Goal: Use online tool/utility: Use online tool/utility

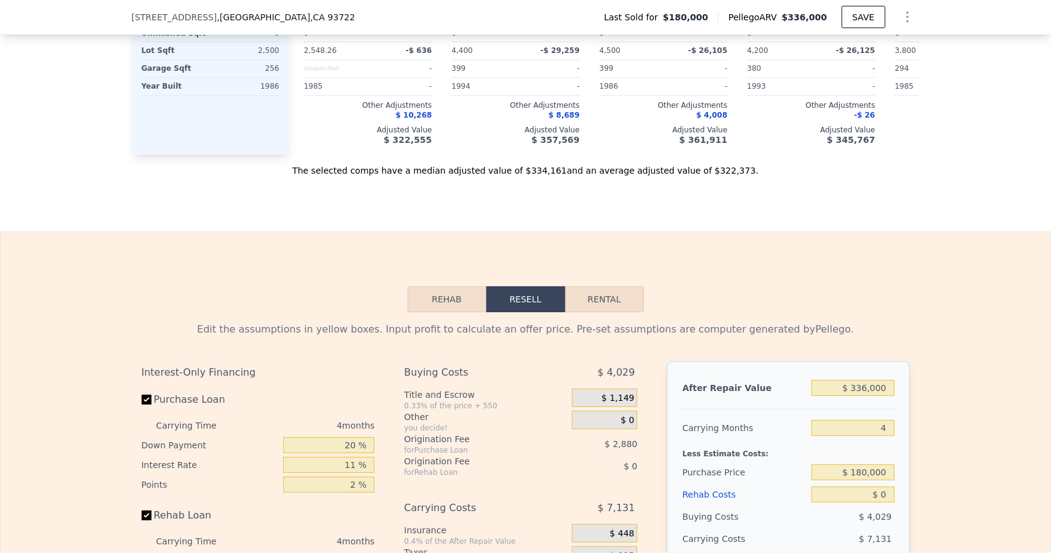
scroll to position [1841, 0]
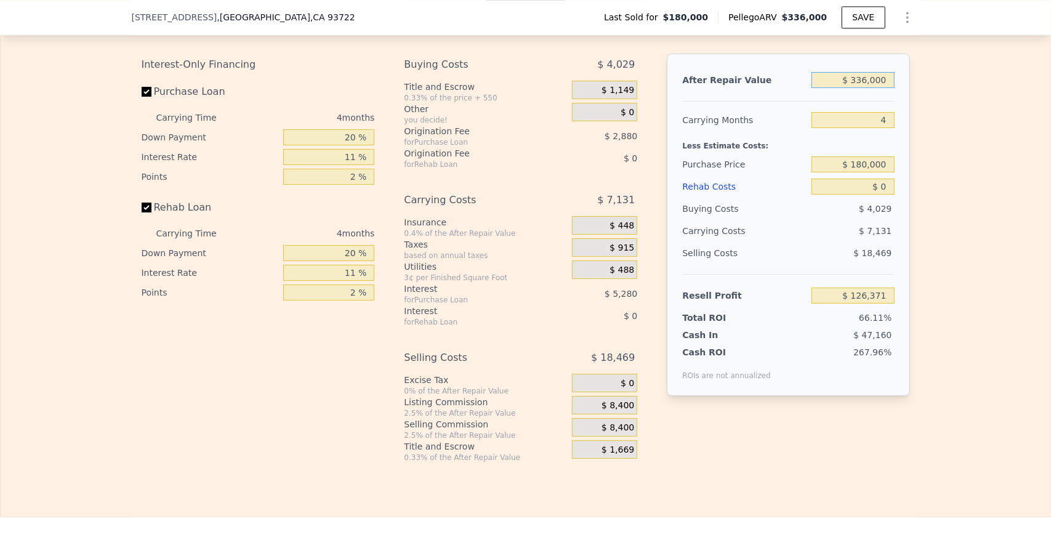
click at [887, 88] on input "$ 336,000" at bounding box center [852, 80] width 82 height 16
type input "$ 3,360"
type input "-$ 188,085"
type input "$ 336"
type input "-$ 190,943"
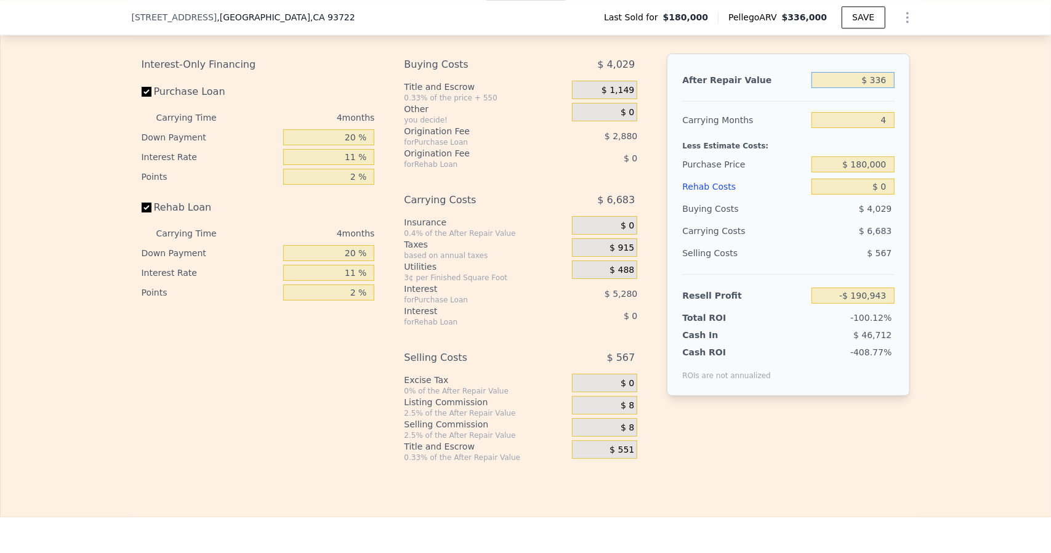
type input "$ 33"
type input "-$ 191,231"
type input "$ 3"
type input "-$ 191,259"
type input "$ 32"
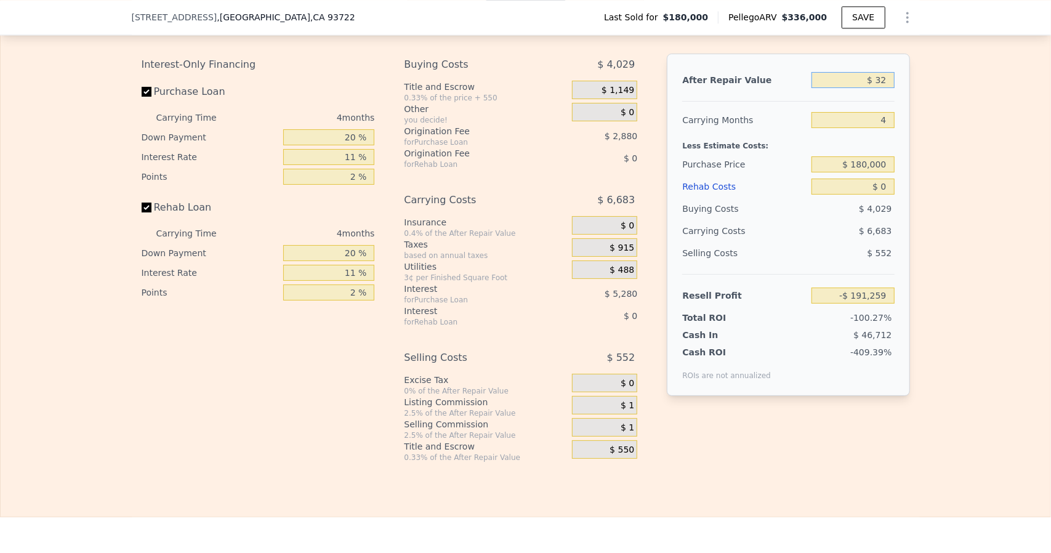
type input "-$ 191,232"
type input "$ 320"
type input "-$ 190,959"
type input "$ 3,200"
type input "-$ 188,237"
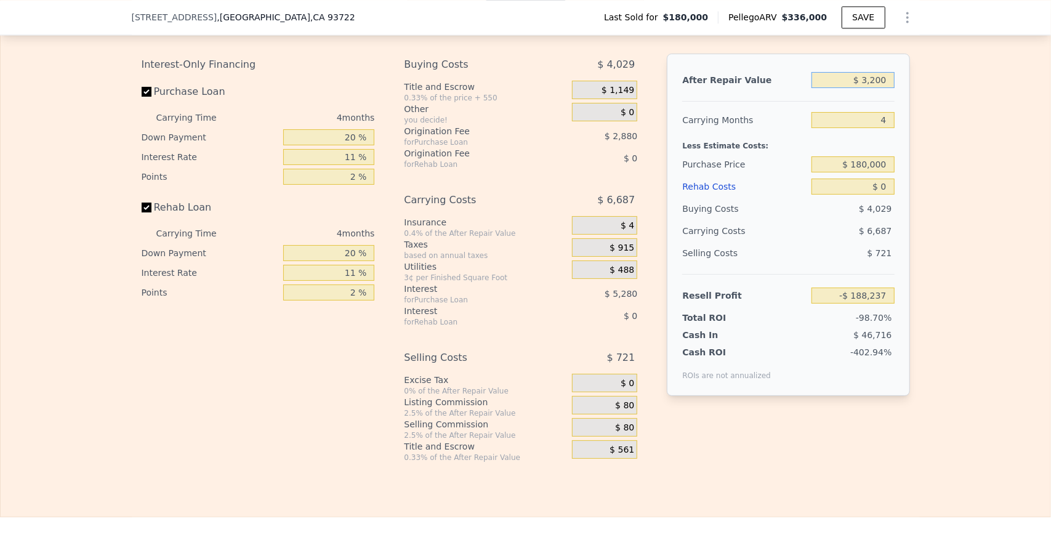
type input "$ 32,000"
type input "-$ 161,012"
type input "$ 320,000"
type input "$ 111,245"
type input "$ 320,000"
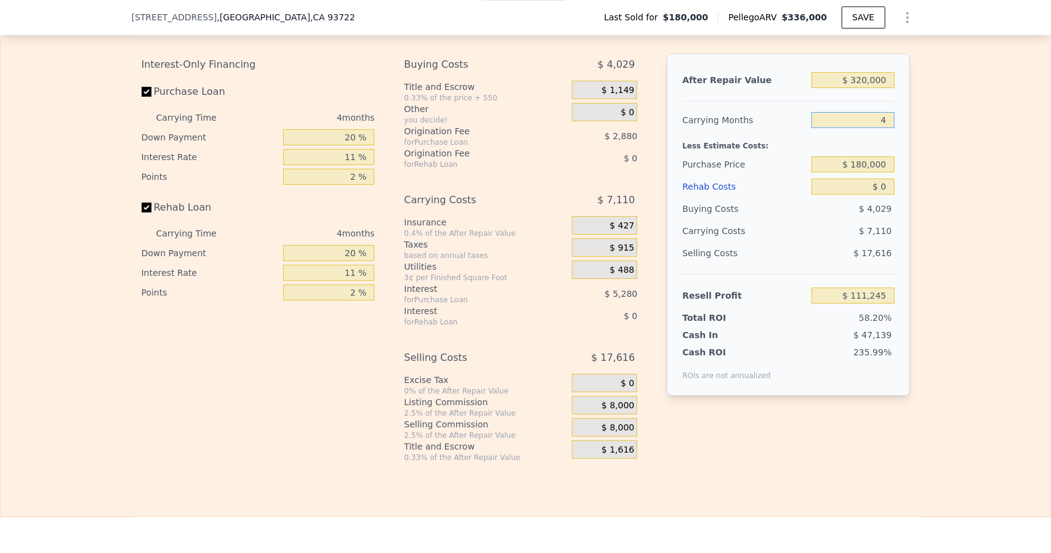
type input "5"
type input "$ 109,469"
type input "5"
type input "$ 240,000"
type input "$ 46,109"
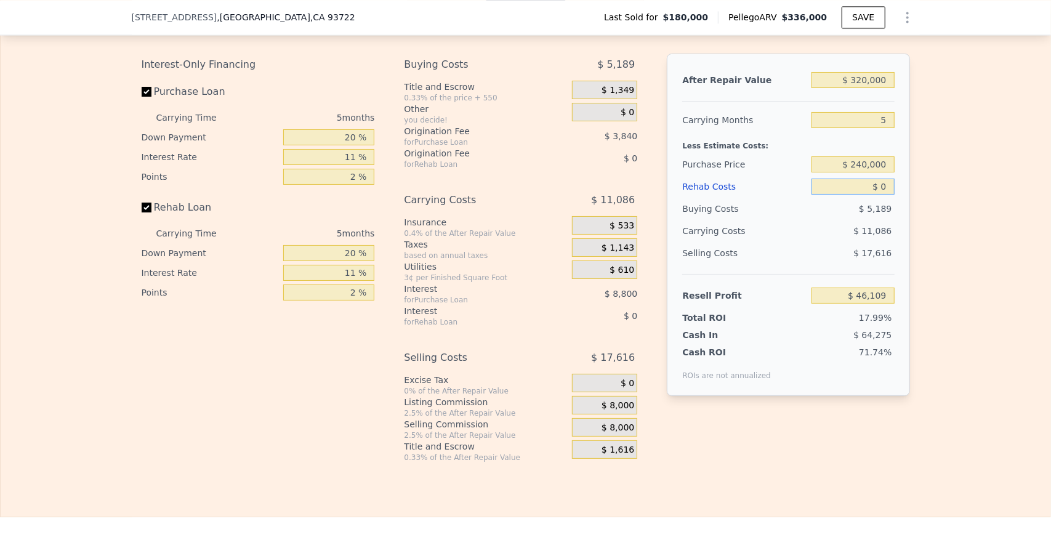
type input "$ 5"
type input "$ 46,104"
type input "$ 550"
type input "$ 46,053"
type input "$ 5,500"
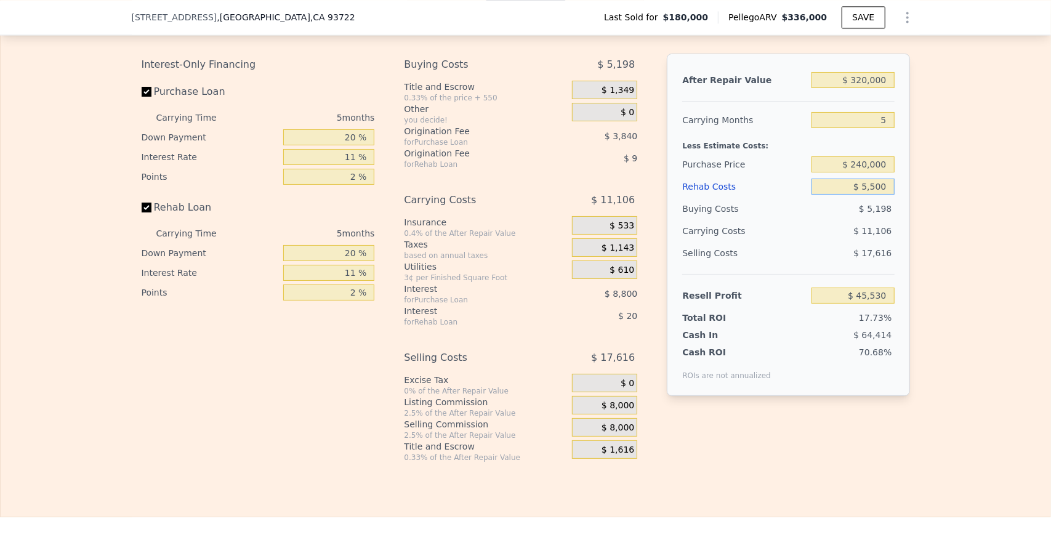
type input "$ 40,321"
type input "$ 55,000"
type input "-$ 11,786"
type input "$ 55,000"
click at [354, 145] on input "20 %" at bounding box center [328, 137] width 91 height 16
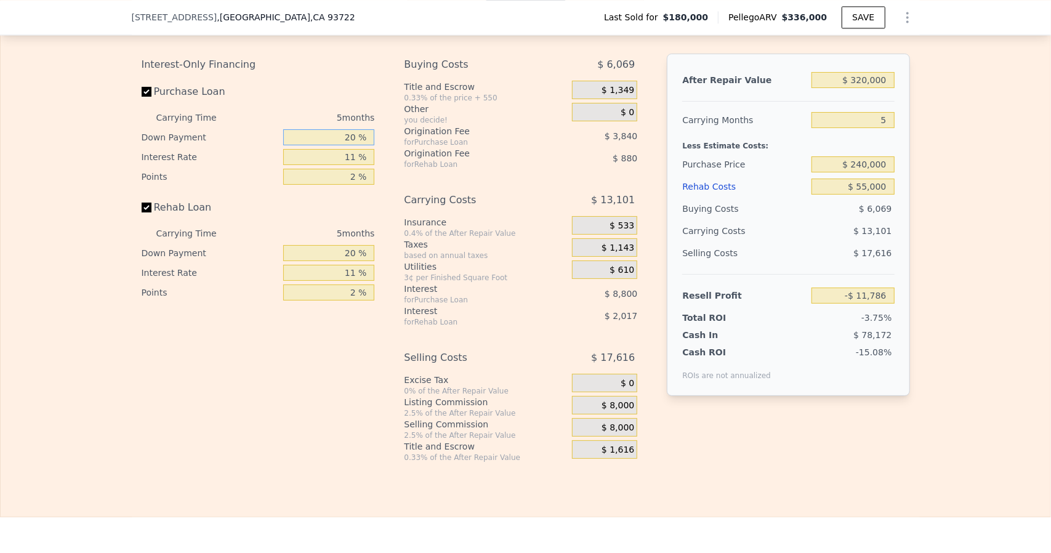
type input "2 %"
type input "-$ 14,630"
type input "1 %"
type input "-$ 14,788"
type input "10 %"
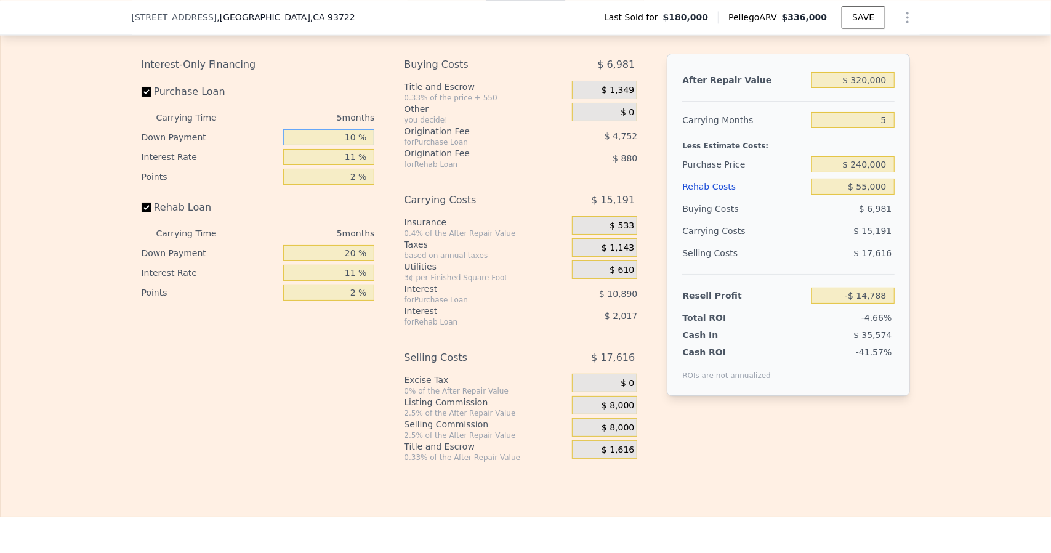
type input "-$ 13,366"
type input "10 %"
type input "8 %"
type input "-$ 10,666"
type input "8.9 %"
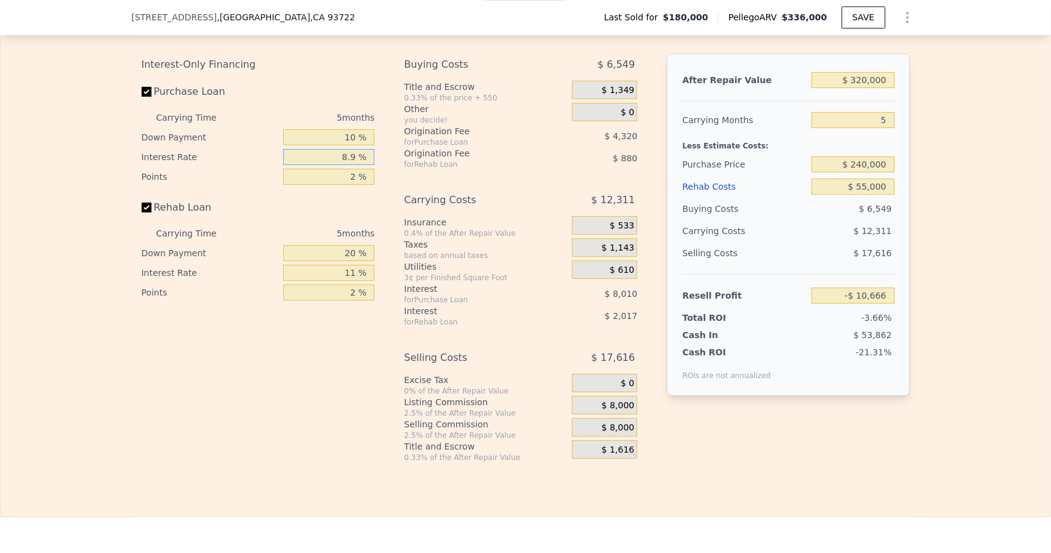
type input "-$ 11,476"
type input "8.95 %"
type input "-$ 11,521"
type input "8.95 %"
type input "1 %"
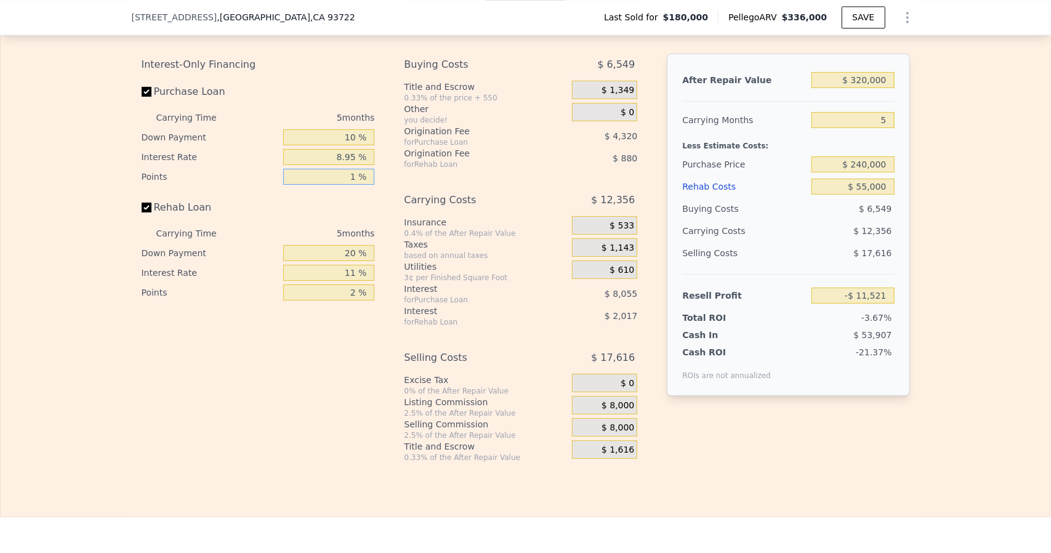
type input "-$ 9,361"
type input "1 %"
type input "0 %"
type input "-$ 10,086"
type input "0 %"
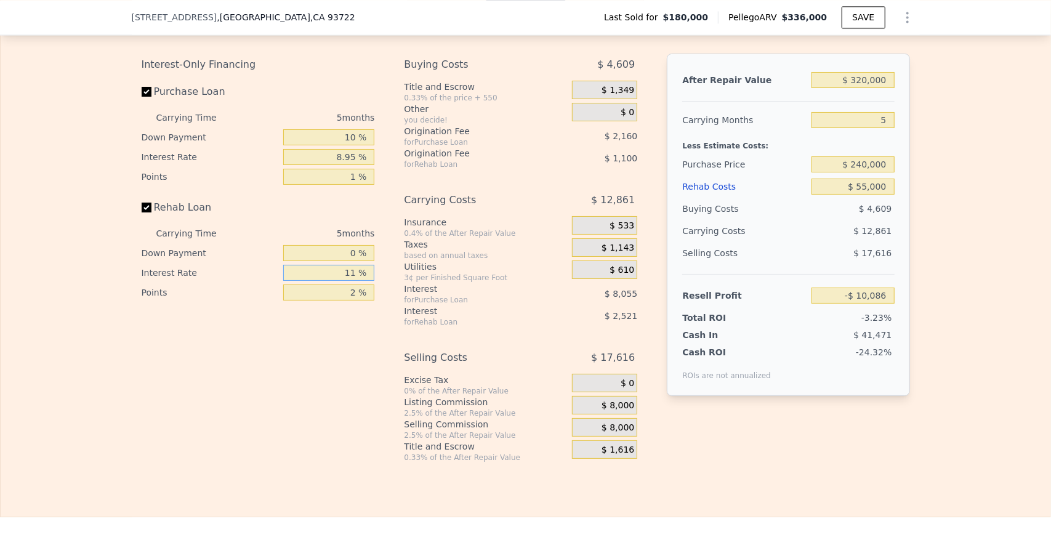
type input "8 %"
type input "-$ 9,401"
type input "8.9 %"
type input "-$ 9,606"
type input "8.95 %"
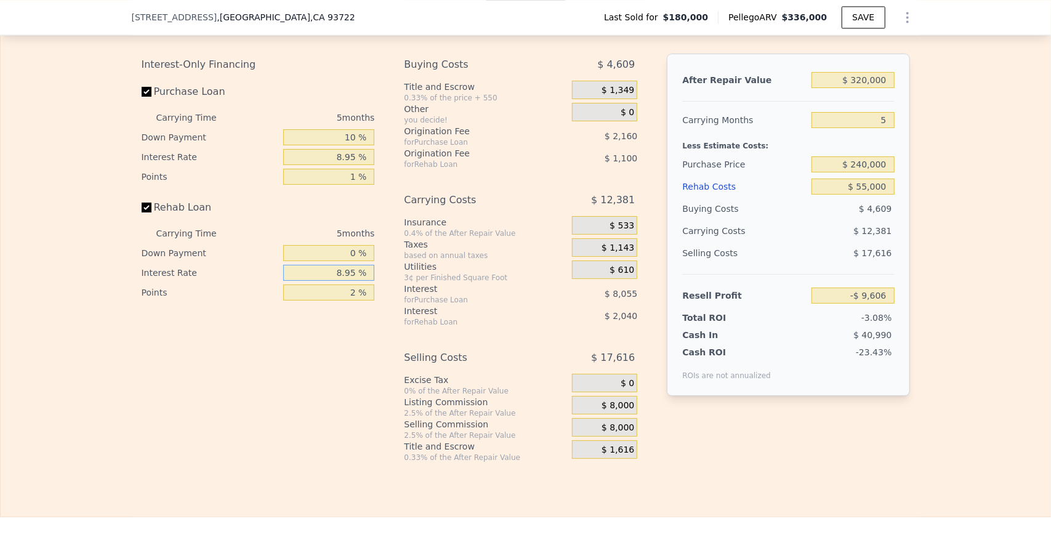
type input "-$ 9,616"
type input "8.95 %"
type input "1 %"
type input "-$ 9,066"
type input "1 %"
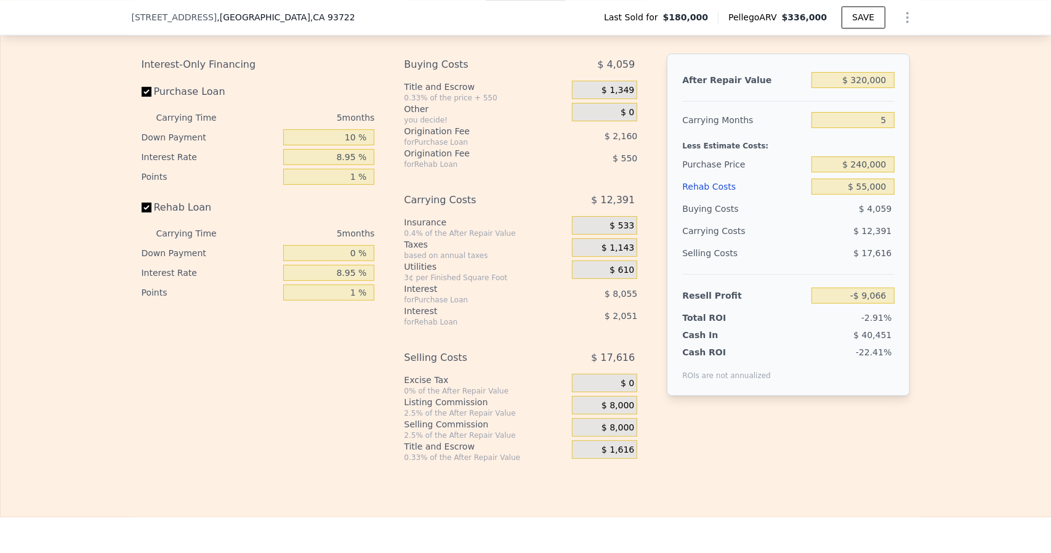
click at [614, 96] on span "$ 1,349" at bounding box center [617, 90] width 33 height 11
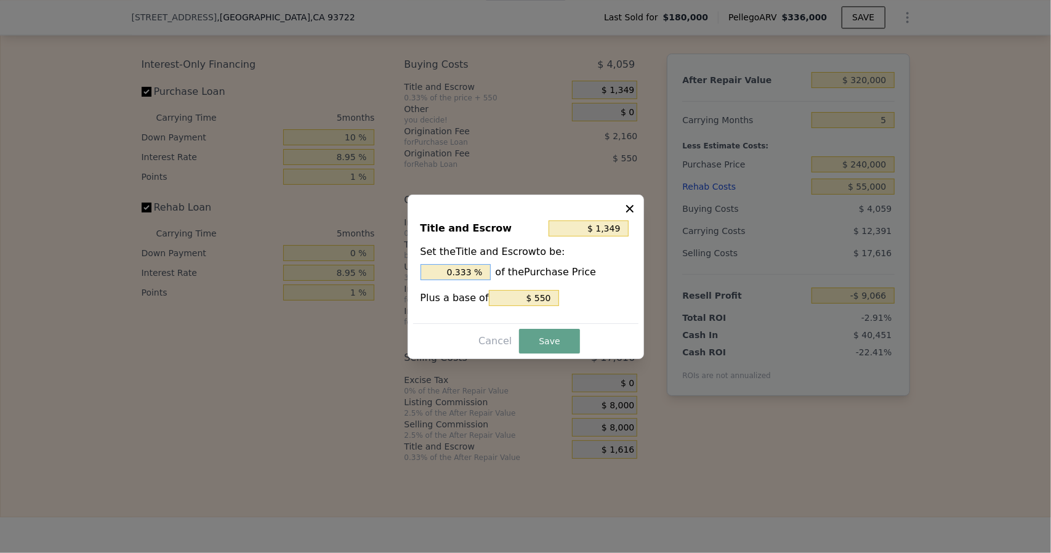
click at [476, 270] on input "0.333 %" at bounding box center [455, 272] width 70 height 16
type input "$ 1,342"
type input "0.33 %"
type input "$ 1,270"
type input "0.3 %"
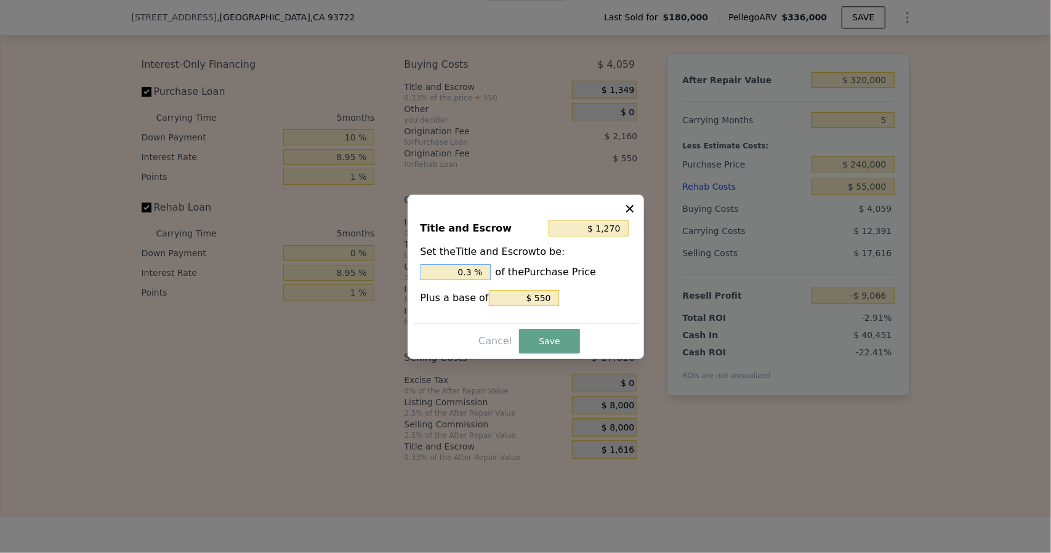
type input "$ 550"
type input "0 %"
type input "$ 2,950"
type input "1 %"
click at [550, 342] on button "Save" at bounding box center [549, 341] width 60 height 25
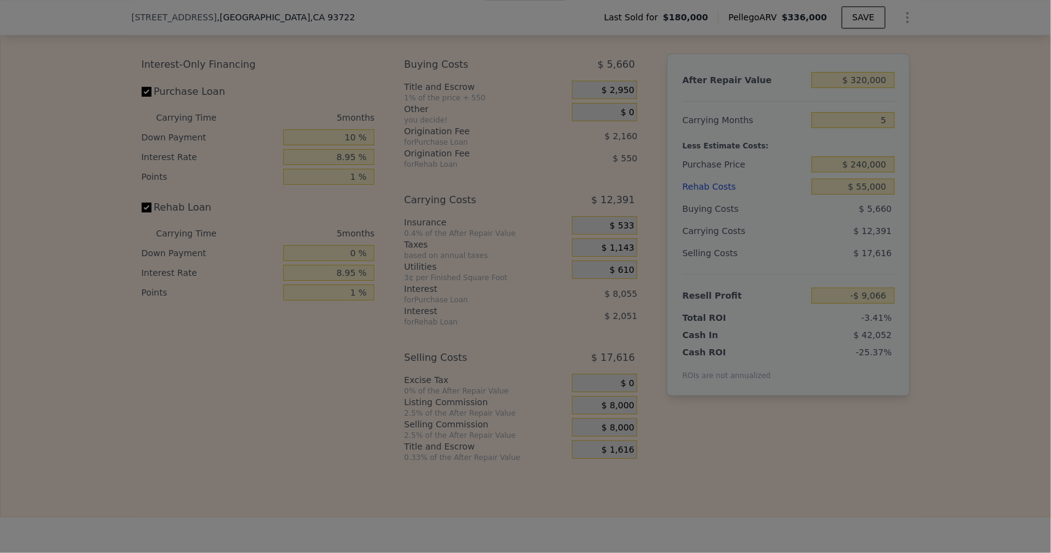
type input "-$ 10,667"
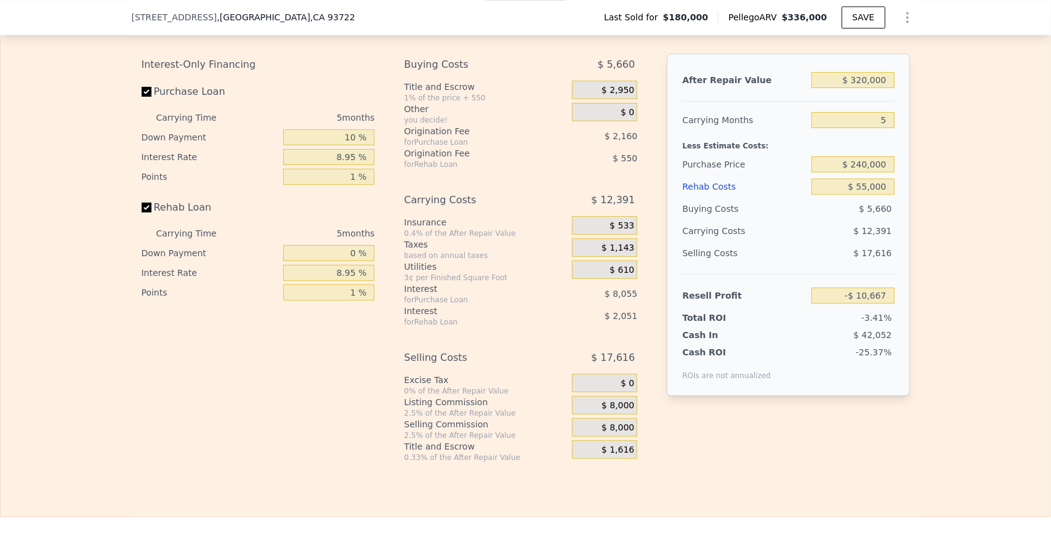
click at [601, 234] on div "$ 533" at bounding box center [604, 225] width 65 height 18
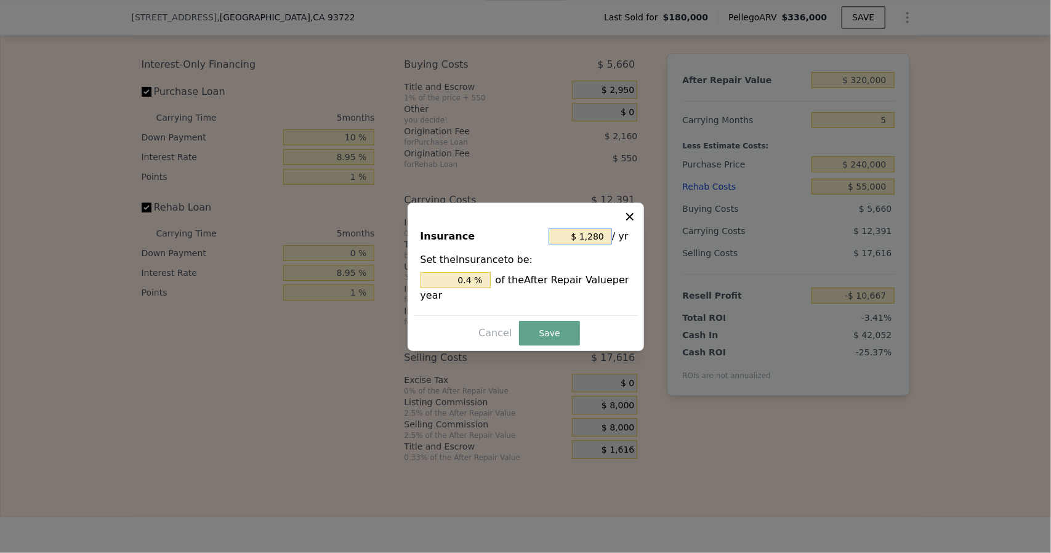
click at [607, 236] on input "$ 1,280" at bounding box center [579, 236] width 63 height 16
type input "$ 128"
type input "0.04 %"
type input "$ 12"
type input "0.004 %"
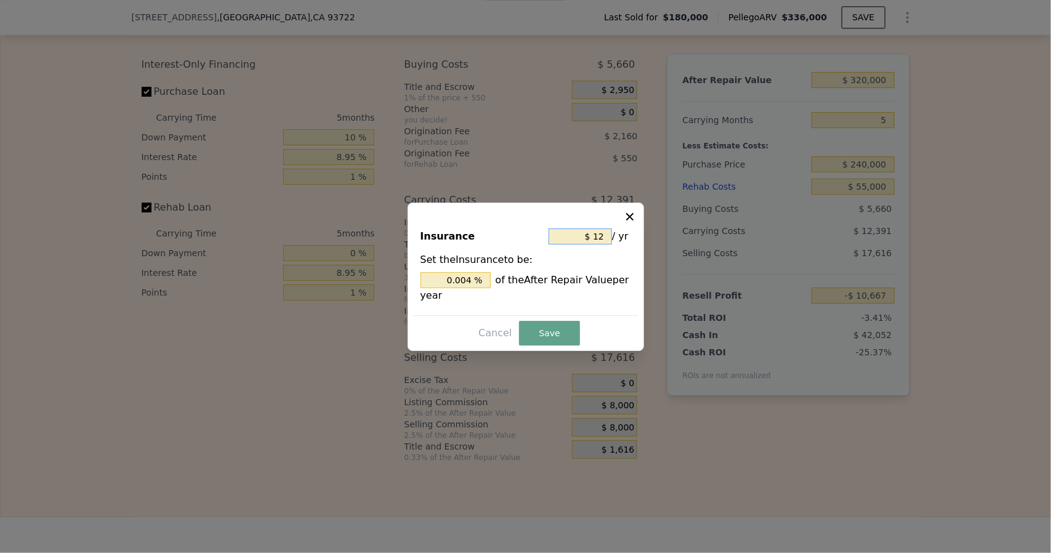
type input "$ 1"
type input "0.000 %"
type input "$ 13"
type input "0.004 %"
type input "$ 13"
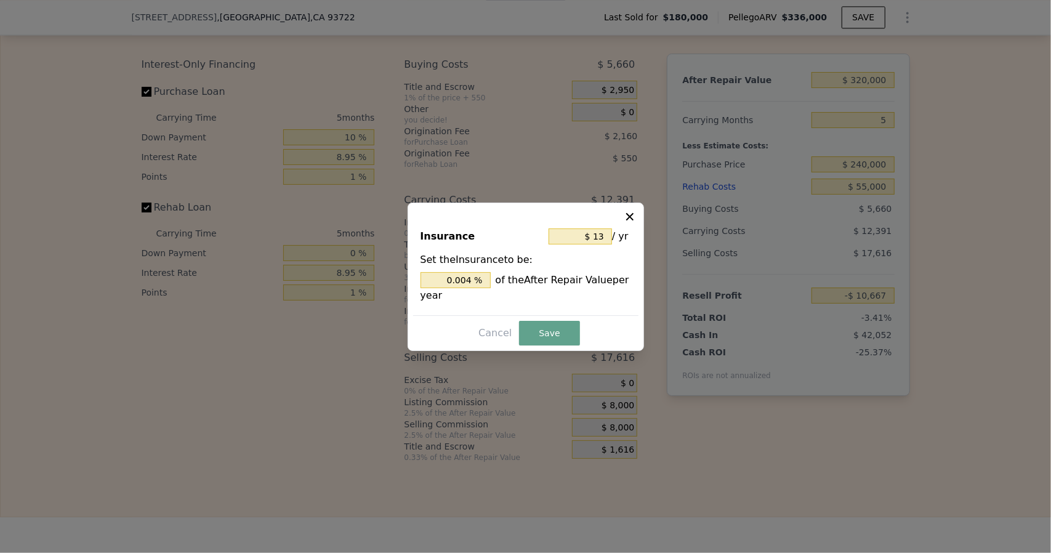
click at [585, 524] on div at bounding box center [525, 276] width 1051 height 553
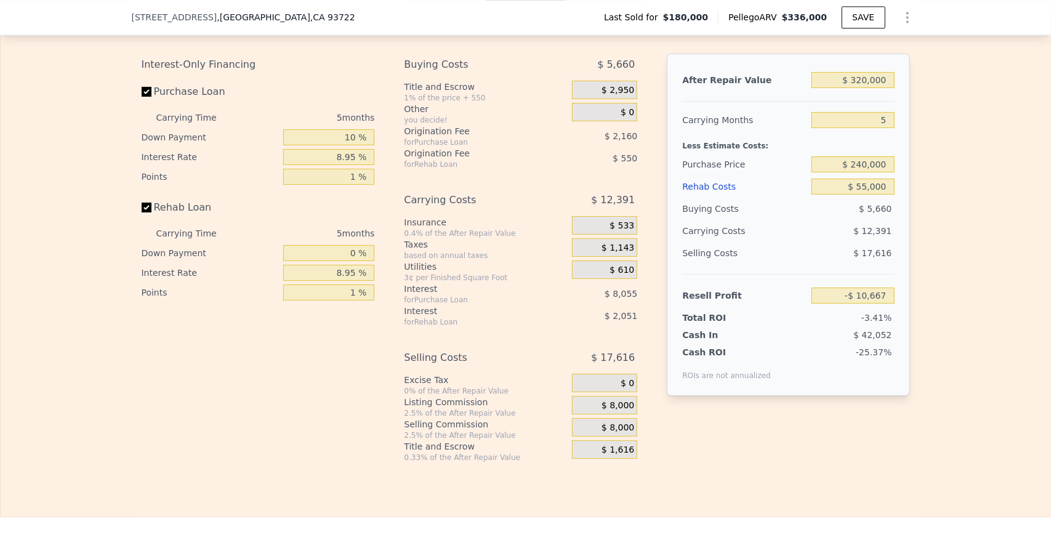
click at [623, 231] on span "$ 533" at bounding box center [621, 225] width 25 height 11
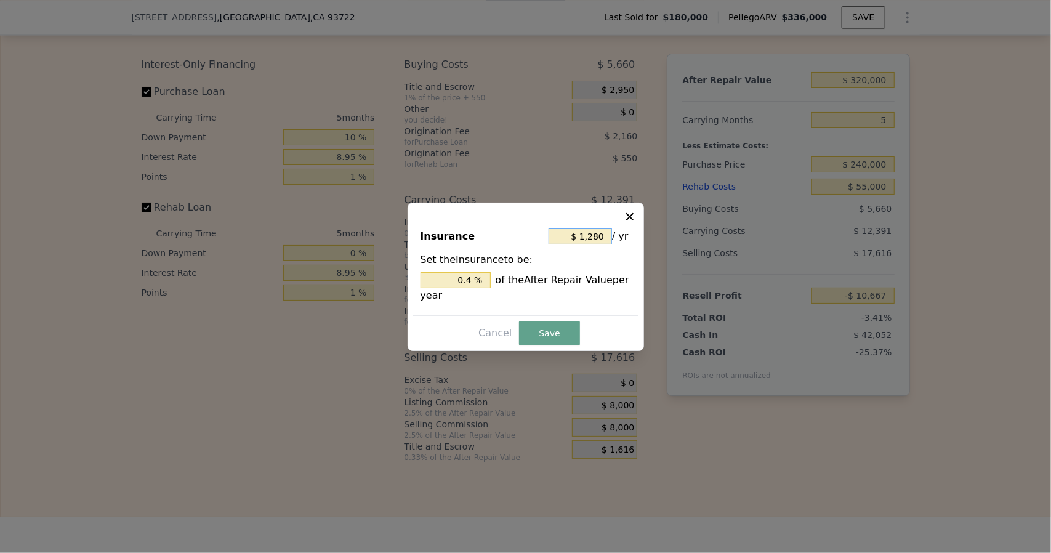
click at [609, 238] on input "$ 1,280" at bounding box center [579, 236] width 63 height 16
type input "$ 128"
type input "0.04 %"
type input "$ 12"
type input "0.004 %"
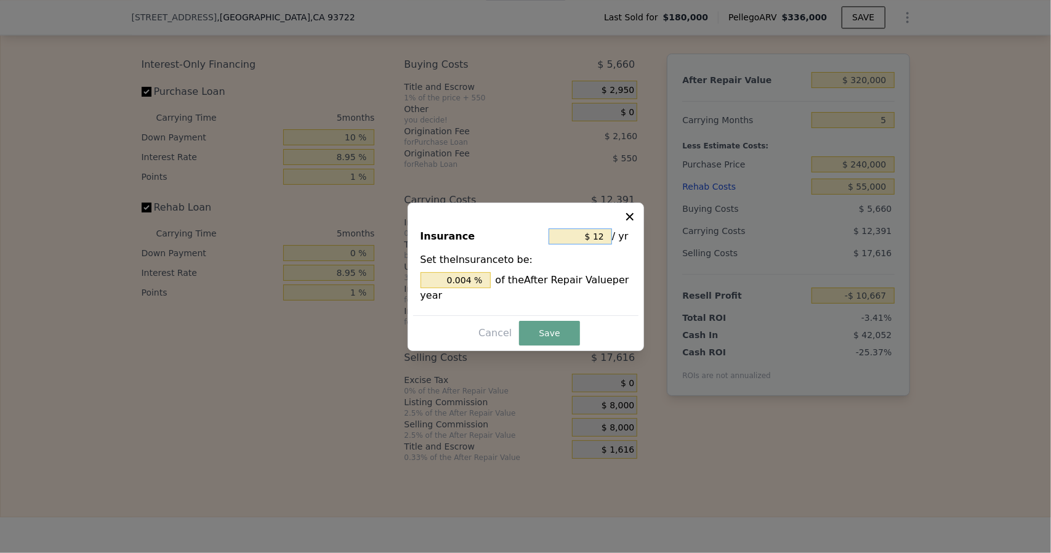
type input "$ 1"
type input "0.000 %"
type input "$ 3"
type input "0.001 %"
type input "$ 36"
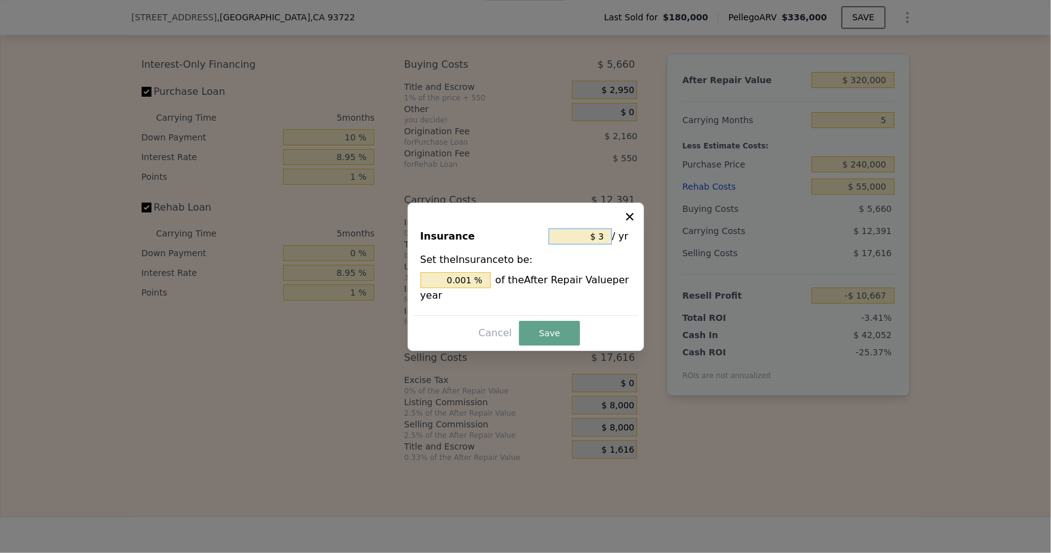
type input "0.011 %"
type input "$ 360"
type input "0.112 %"
type input "$ 3,600"
type input "1.125 %"
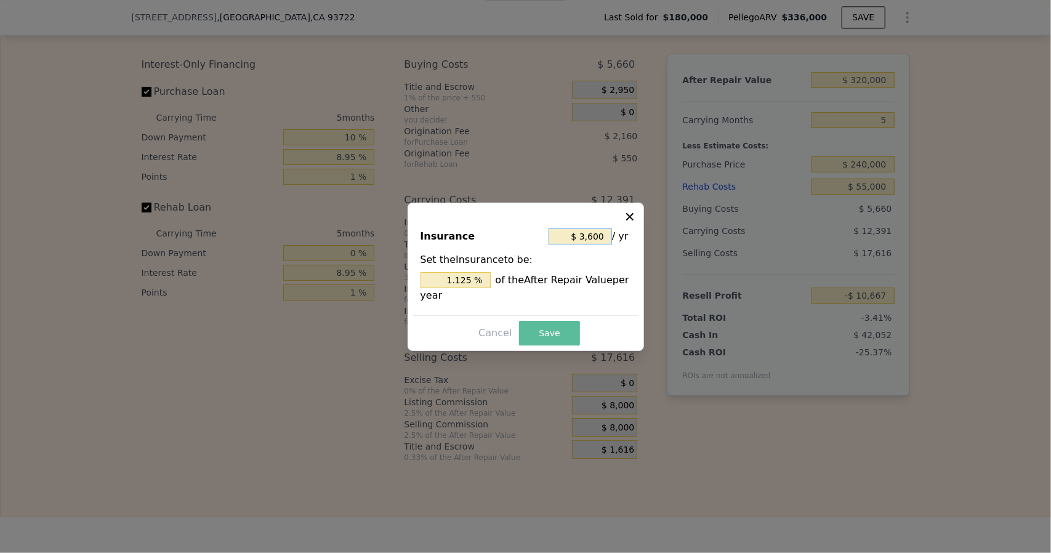
type input "$ 3,600"
click at [550, 329] on button "Save" at bounding box center [549, 333] width 60 height 25
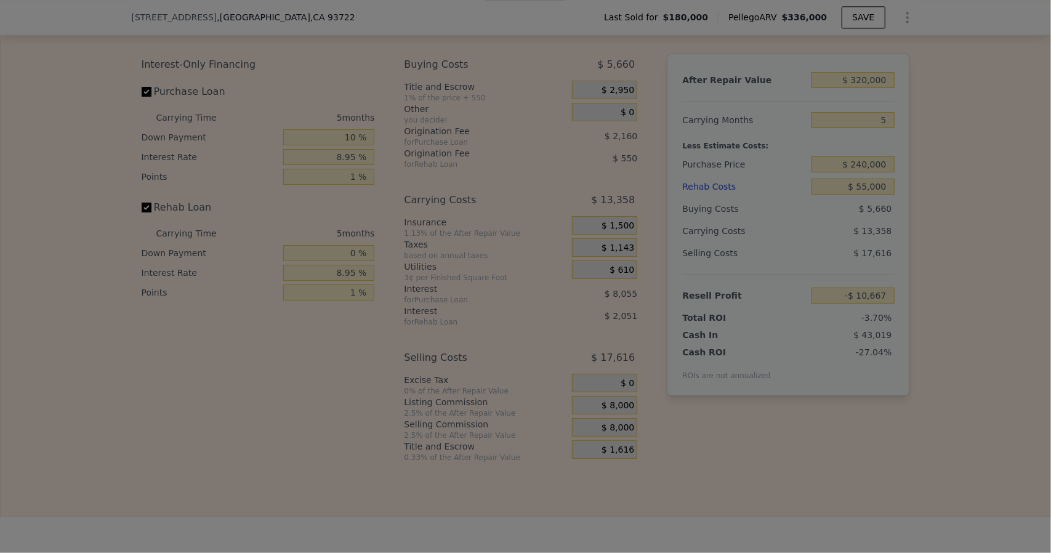
type input "-$ 11,634"
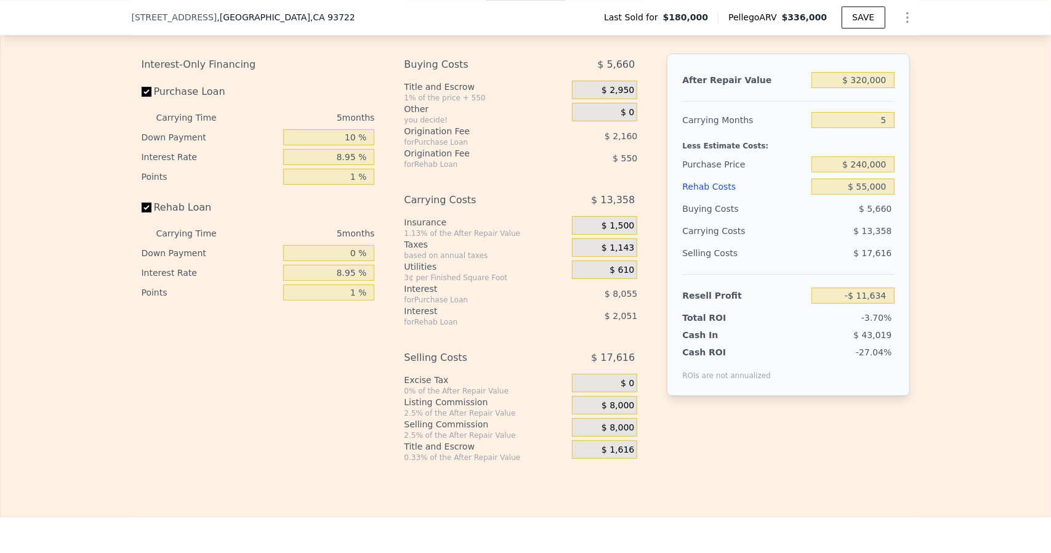
click at [607, 254] on span "$ 1,143" at bounding box center [617, 247] width 33 height 11
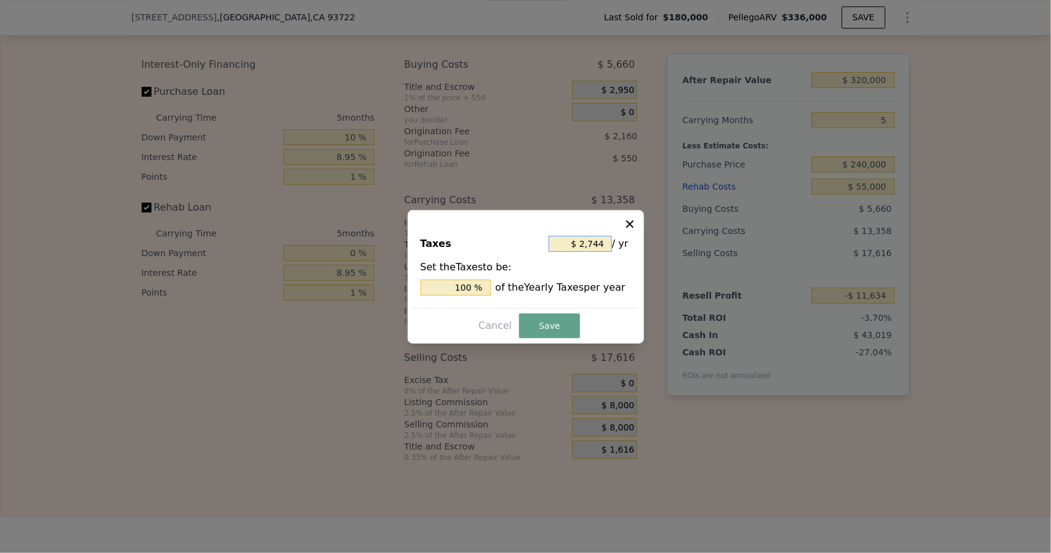
click at [603, 242] on input "$ 2,744" at bounding box center [579, 244] width 63 height 16
type input "$ 274"
type input "9.985 %"
type input "$ 27"
type input "0.984 %"
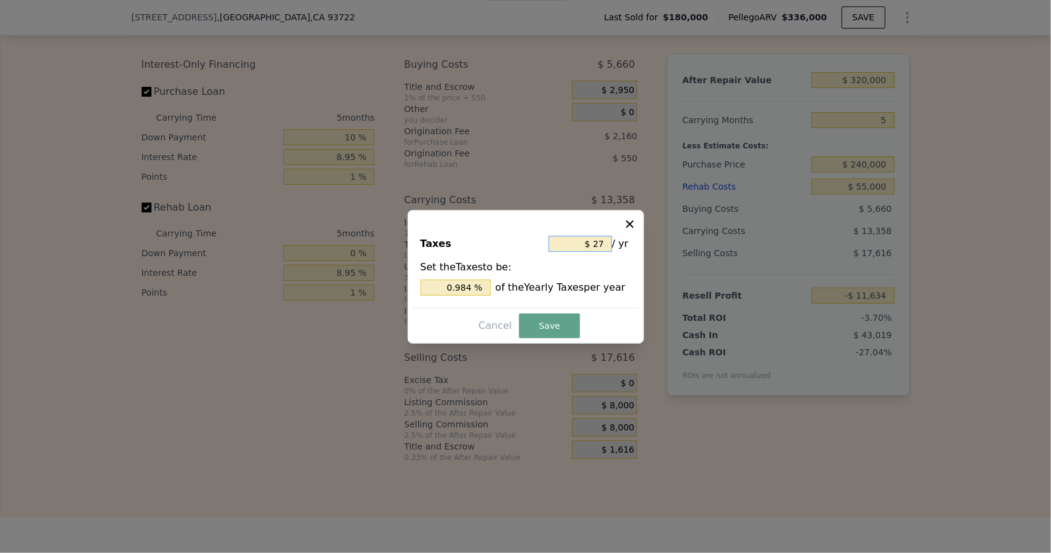
type input "$ 2"
type input "0.073 %"
type input "$ 3"
type input "0.109 %"
type input "$ 36"
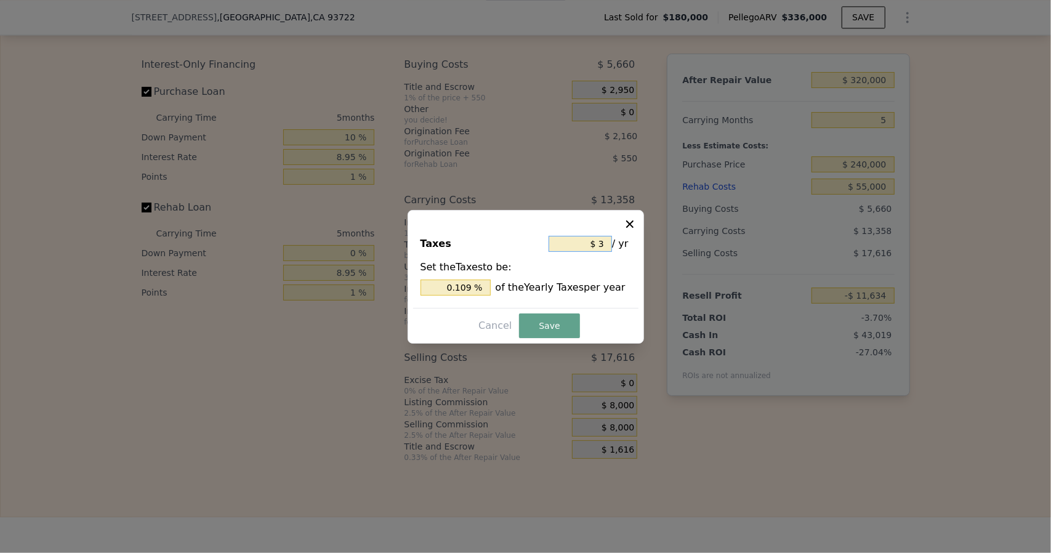
type input "1.312 %"
type input "$ 360"
type input "13.120 %"
type input "$ 3,600"
type input "131.195 %"
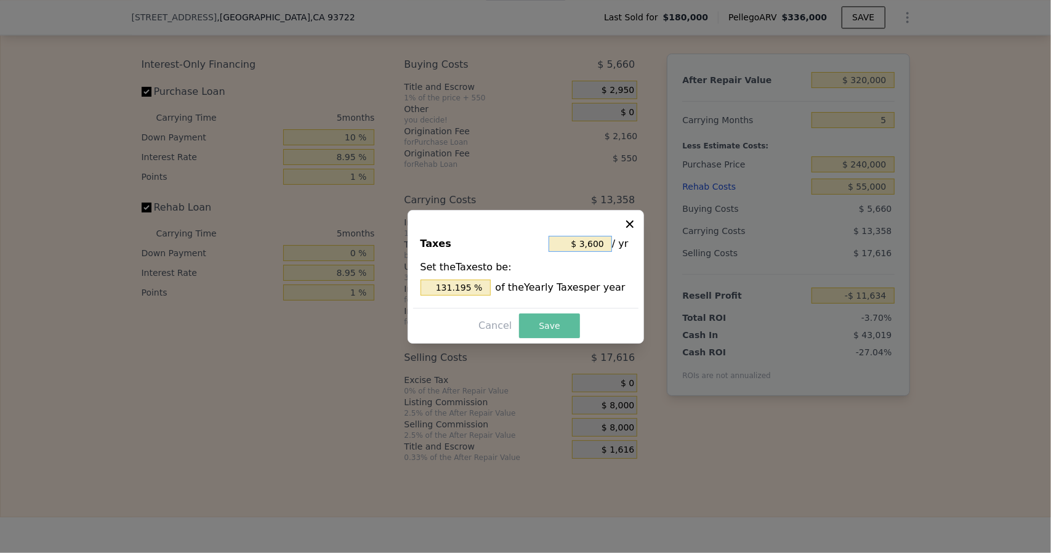
type input "$ 3,600"
click at [550, 329] on button "Save" at bounding box center [549, 325] width 60 height 25
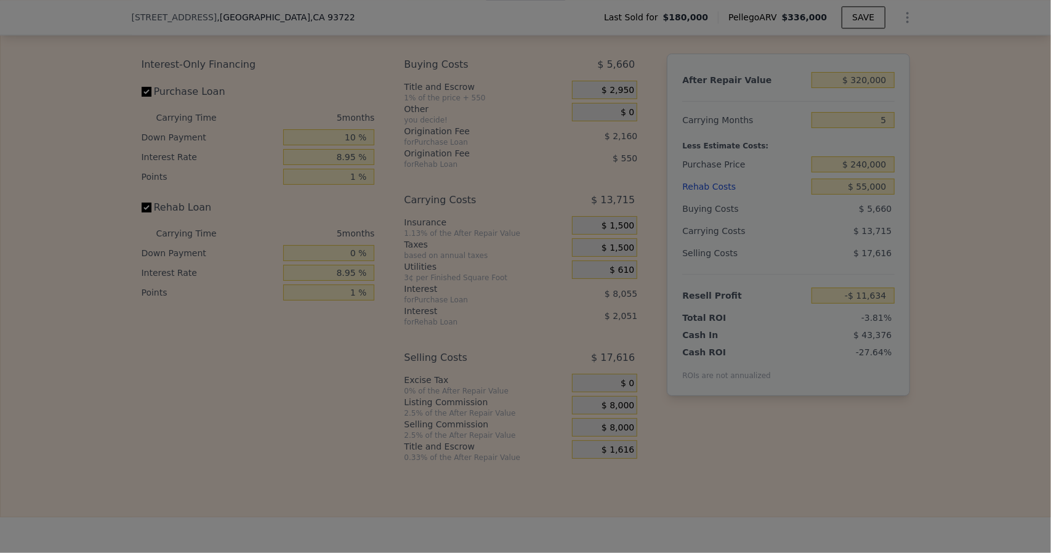
type input "-$ 11,991"
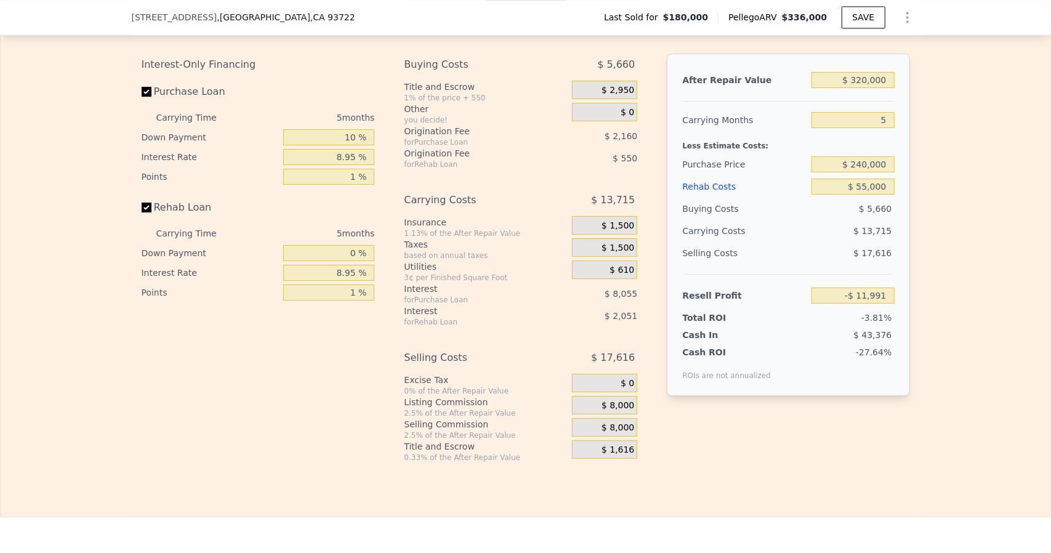
click at [601, 414] on div "$ 8,000" at bounding box center [604, 405] width 65 height 18
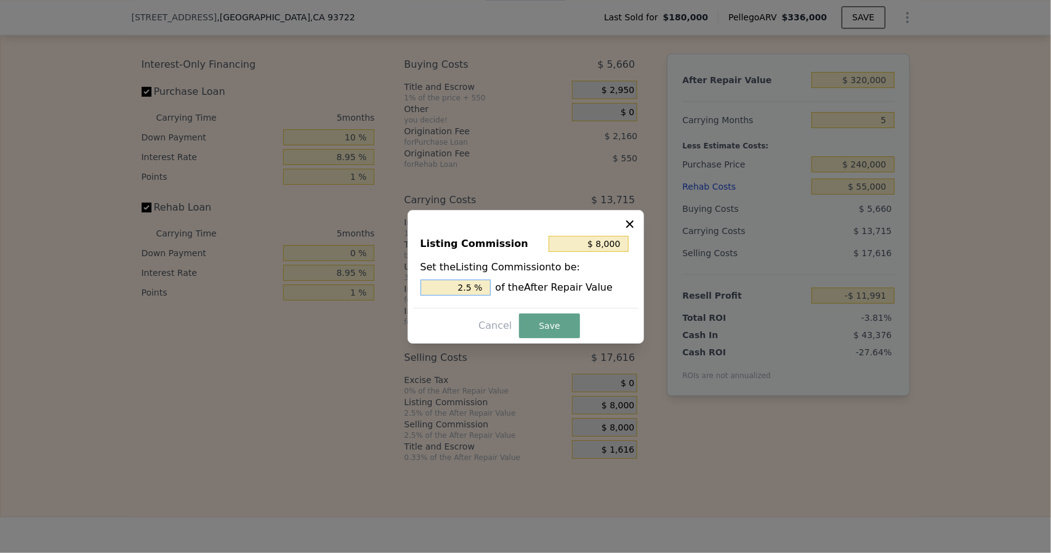
click at [470, 284] on input "2.5 %" at bounding box center [455, 287] width 70 height 16
type input "$ 6,400"
type input "2 %"
type input ". %"
type input "$ 1,600"
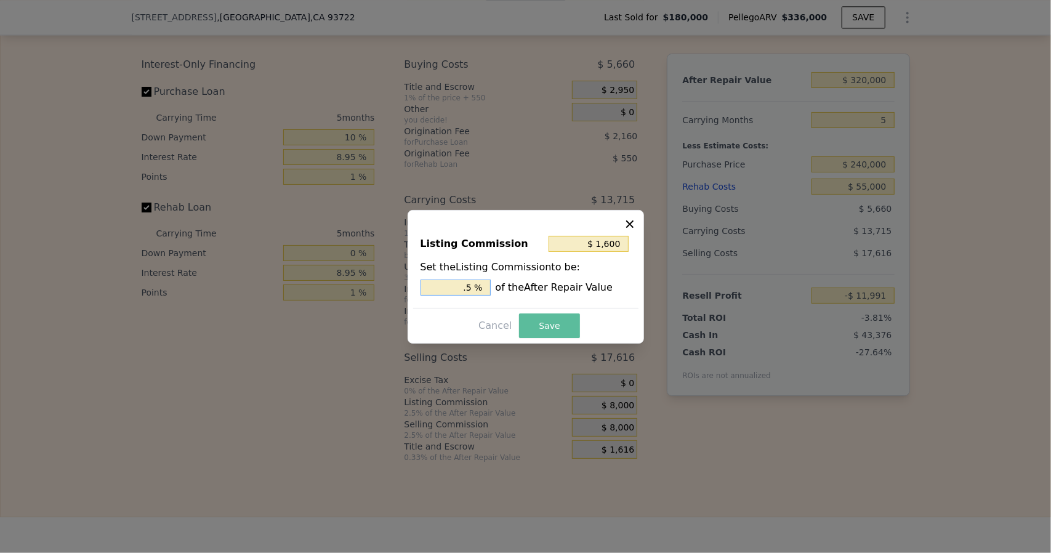
type input ". %"
type input "$ 3,200"
type input "1. %"
type input "$ 4,800"
type input "1.5 %"
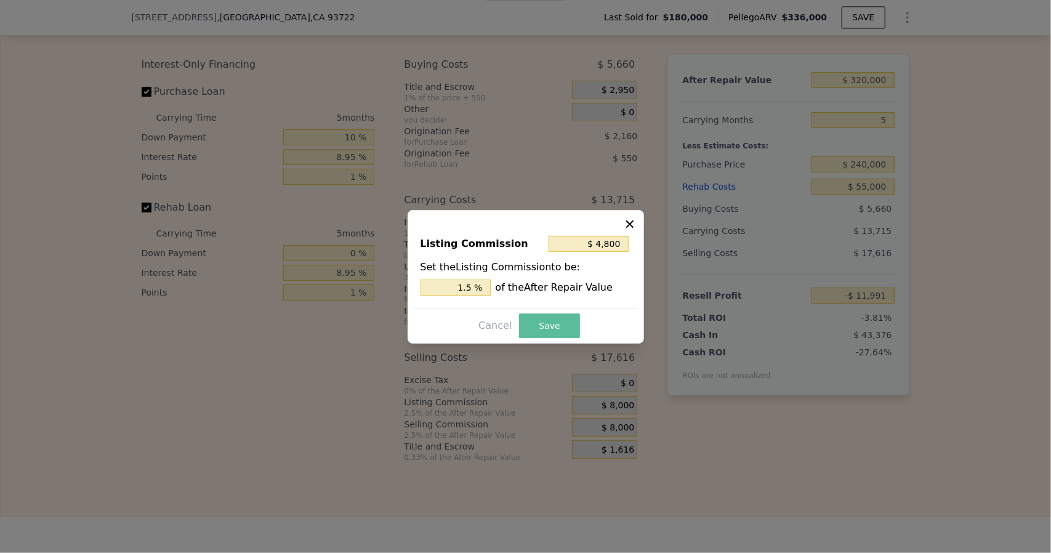
click at [539, 324] on button "Save" at bounding box center [549, 325] width 60 height 25
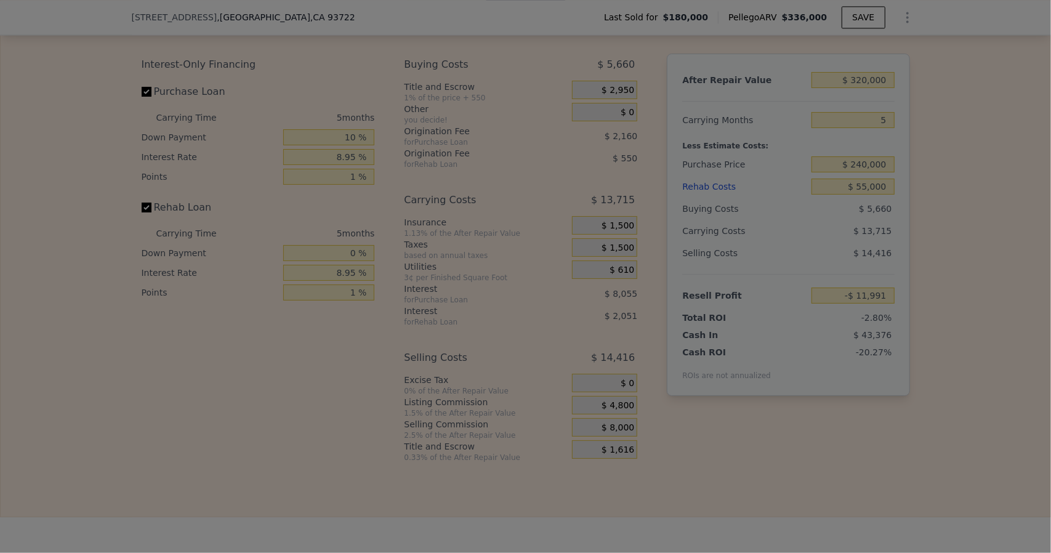
type input "-$ 8,791"
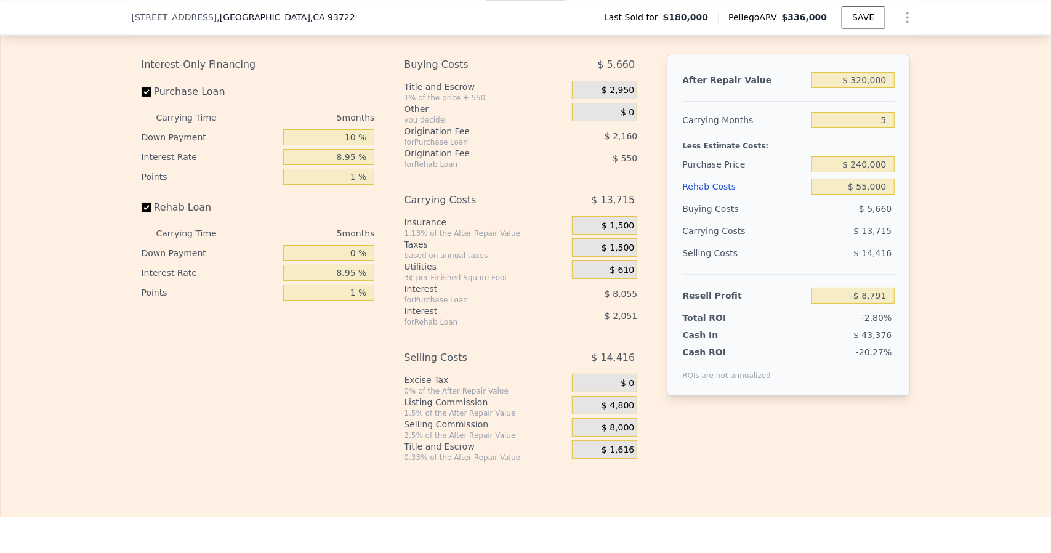
click at [613, 433] on span "$ 8,000" at bounding box center [617, 427] width 33 height 11
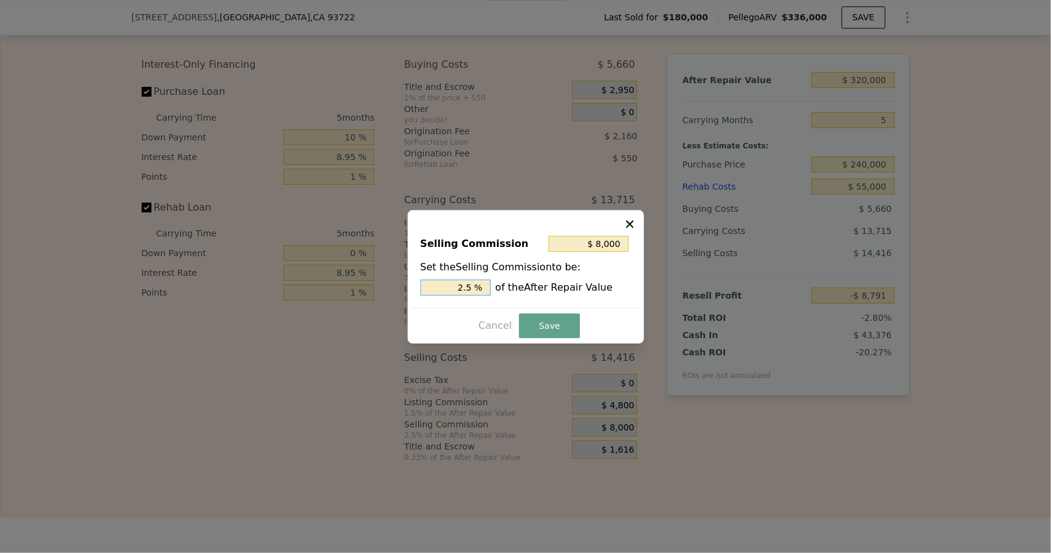
click at [476, 282] on input "2.5 %" at bounding box center [455, 287] width 70 height 16
type input "$ 6,400"
type input "2. %"
type input "$ 7,040"
type input "2.2 %"
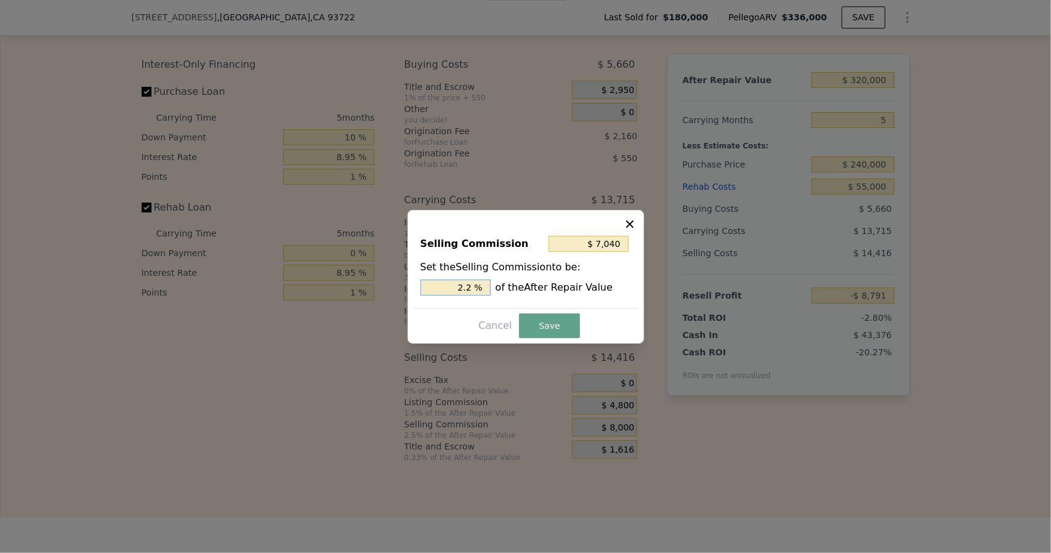
type input "$ 7,200"
type input "2.25 %"
click at [556, 329] on button "Save" at bounding box center [549, 325] width 60 height 25
type input "-$ 7,991"
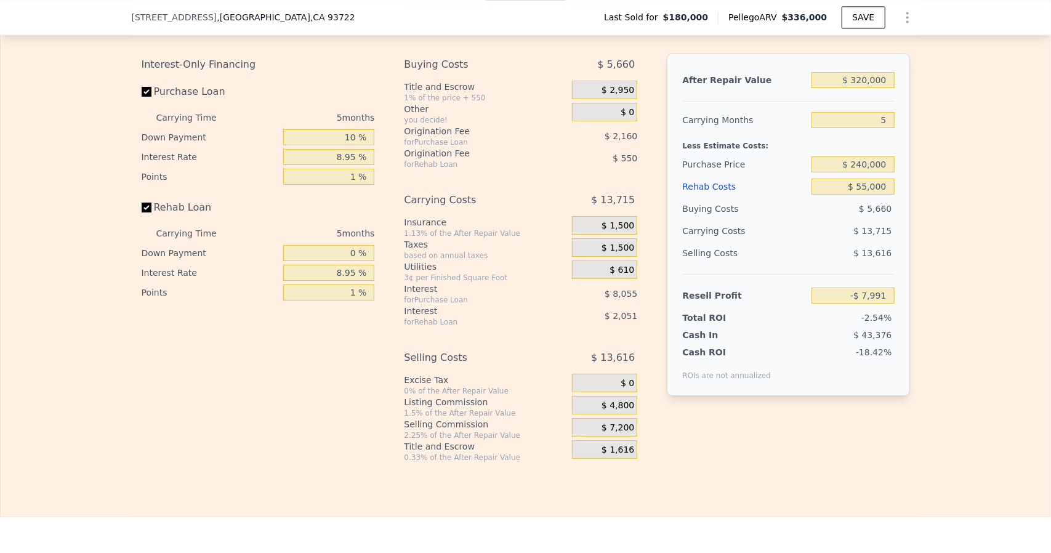
click at [586, 458] on div "$ 1,616" at bounding box center [604, 449] width 65 height 18
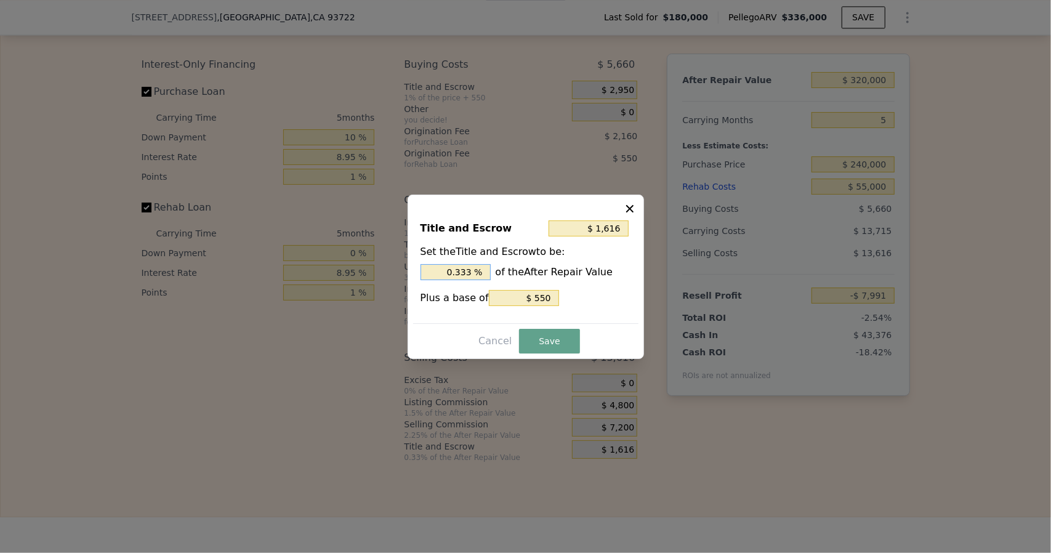
click at [476, 269] on input "0.333 %" at bounding box center [455, 272] width 70 height 16
type input "$ 1,606"
type input "0.33 %"
type input "$ 1,510"
type input "0.3 %"
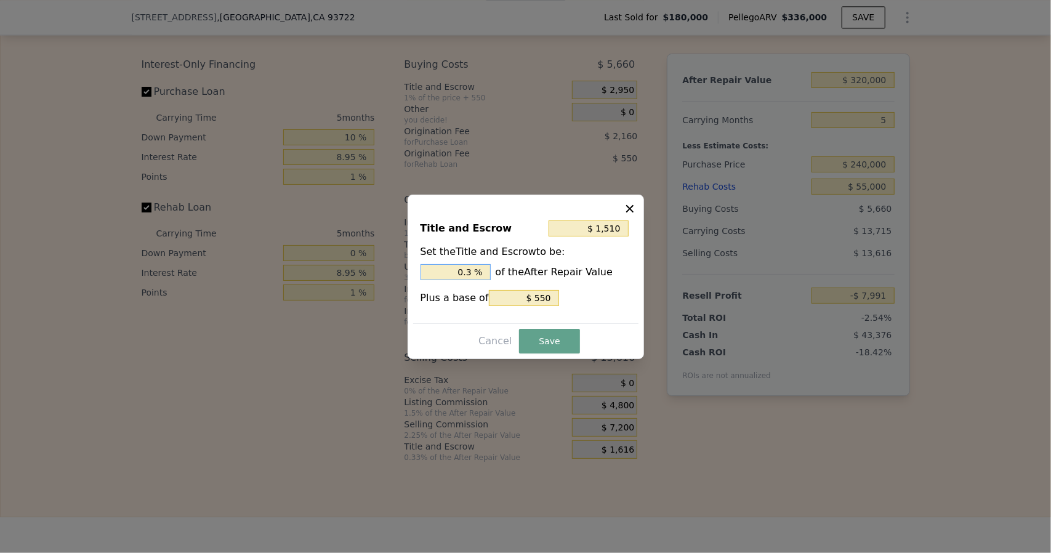
type input "$ 550"
type input "0 %"
type input ". %"
type input "$ 2,790"
type input "0.7 %"
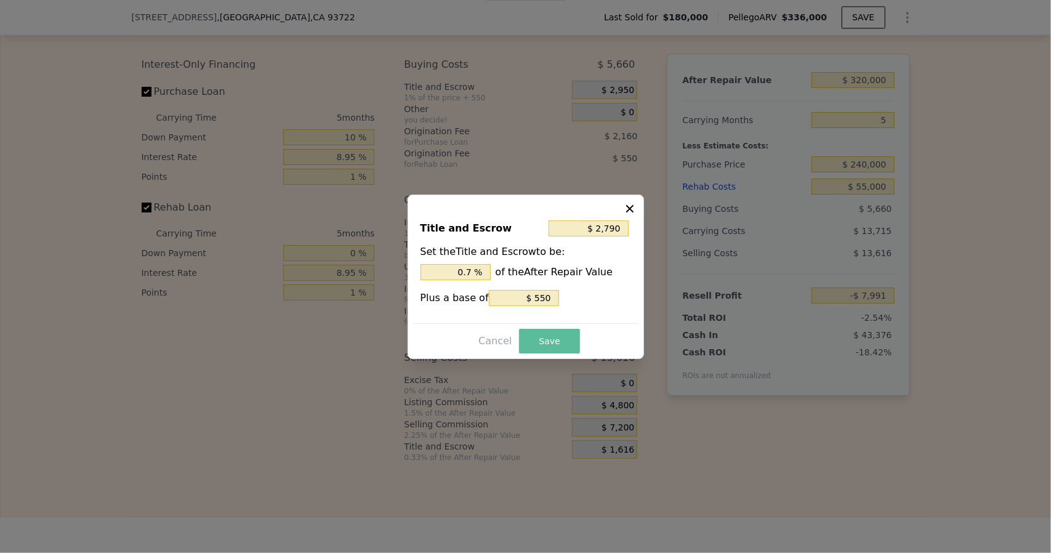
click at [551, 342] on button "Save" at bounding box center [549, 341] width 60 height 25
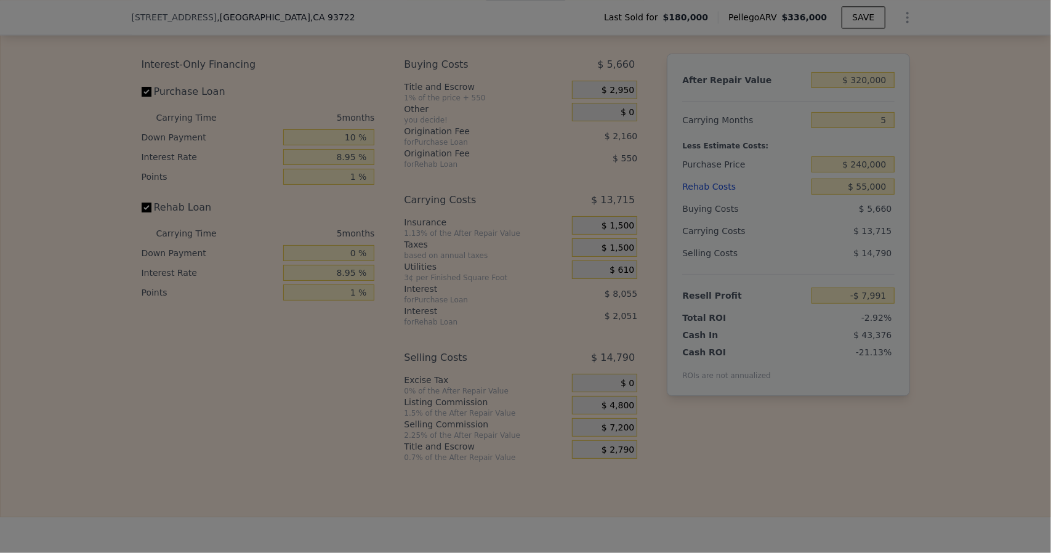
type input "-$ 9,165"
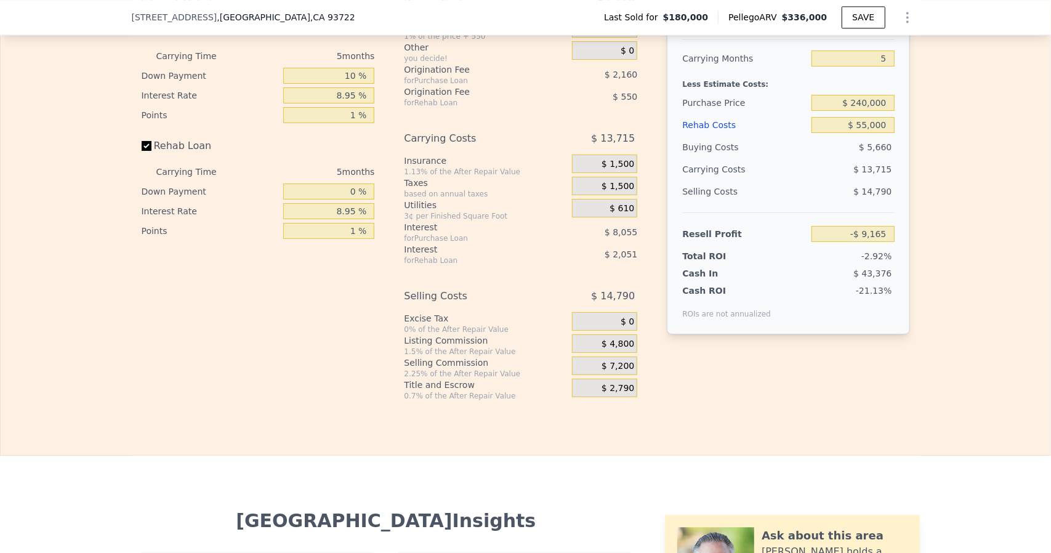
scroll to position [1780, 0]
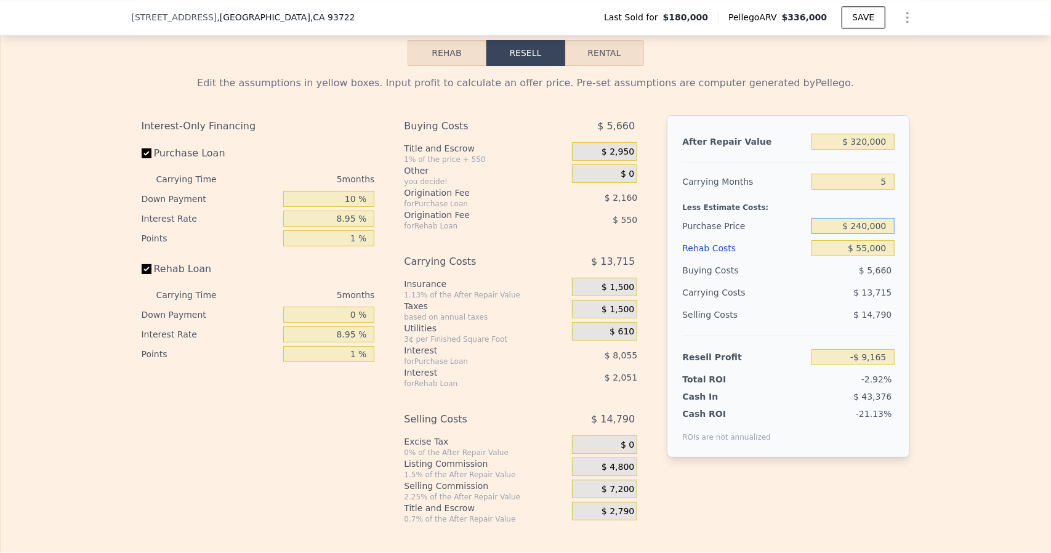
click at [887, 234] on input "$ 240,000" at bounding box center [852, 226] width 82 height 16
type input "$ 201,000"
click at [949, 320] on div "Edit the assumptions in yellow boxes. Input profit to calculate an offer price.…" at bounding box center [525, 295] width 1049 height 458
type input "$ 31,886"
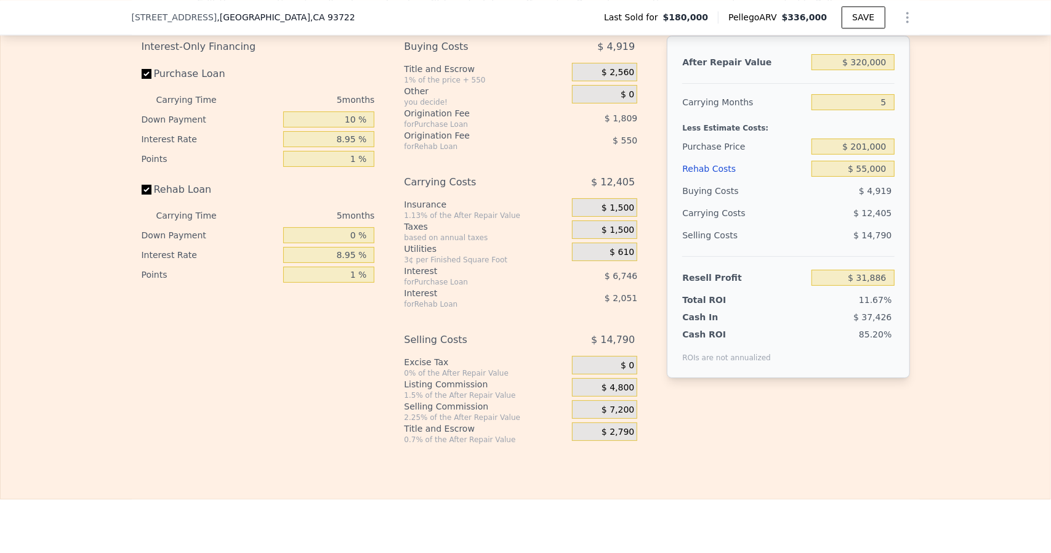
scroll to position [1841, 0]
